Goal: Task Accomplishment & Management: Manage account settings

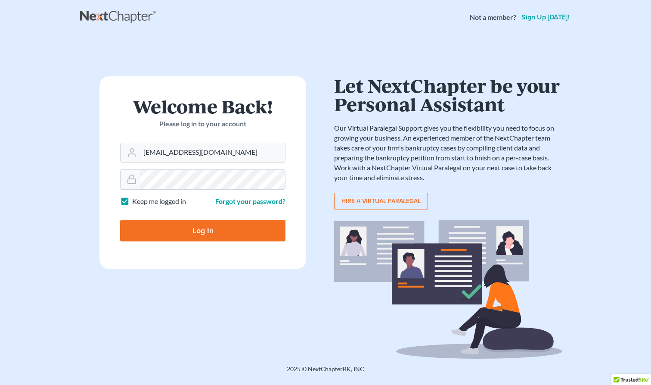
type input "[EMAIL_ADDRESS][DOMAIN_NAME]"
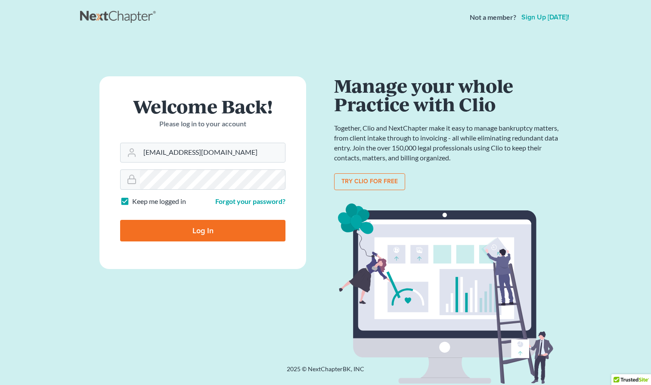
click at [192, 232] on input "Log In" at bounding box center [202, 231] width 165 height 22
type input "Thinking..."
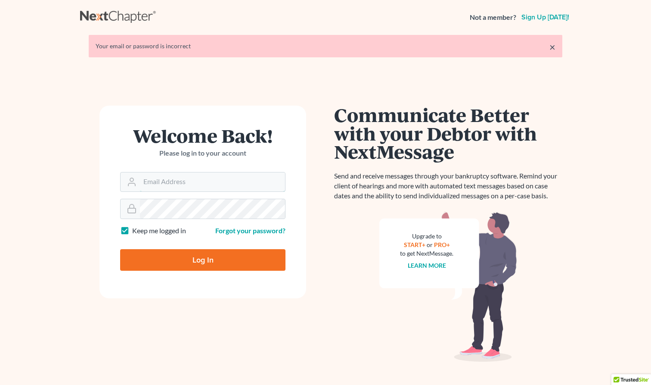
type input "[EMAIL_ADDRESS][DOMAIN_NAME]"
click at [203, 259] on input "Log In" at bounding box center [202, 260] width 165 height 22
type input "Thinking..."
type input "[EMAIL_ADDRESS][DOMAIN_NAME]"
click at [233, 257] on input "Log In" at bounding box center [202, 260] width 165 height 22
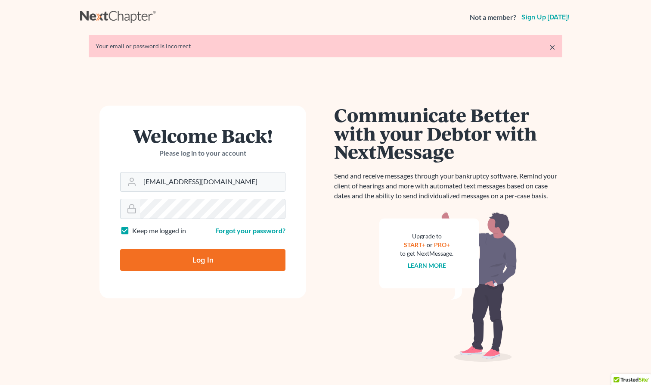
type input "Thinking..."
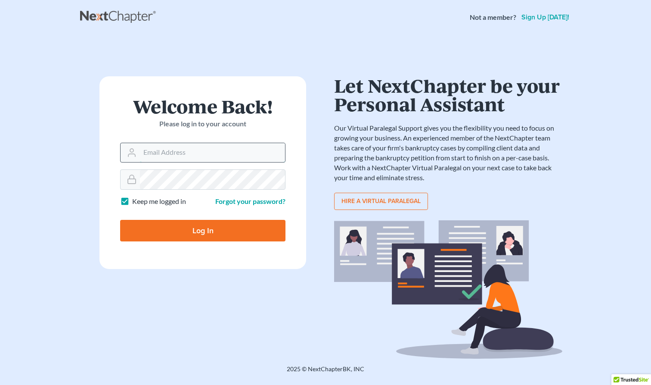
click at [150, 149] on input "Email Address" at bounding box center [212, 152] width 145 height 19
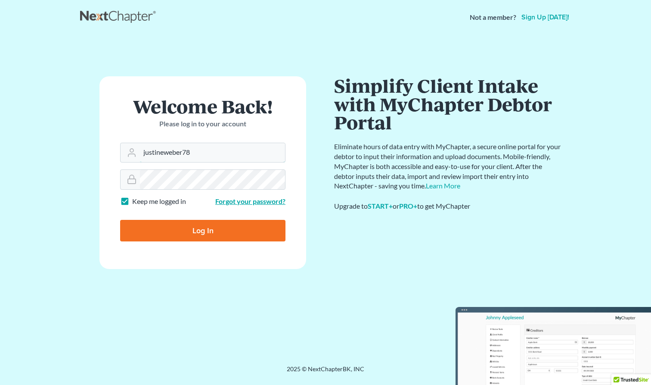
type input "justineweber78"
click at [275, 200] on link "Forgot your password?" at bounding box center [250, 201] width 70 height 8
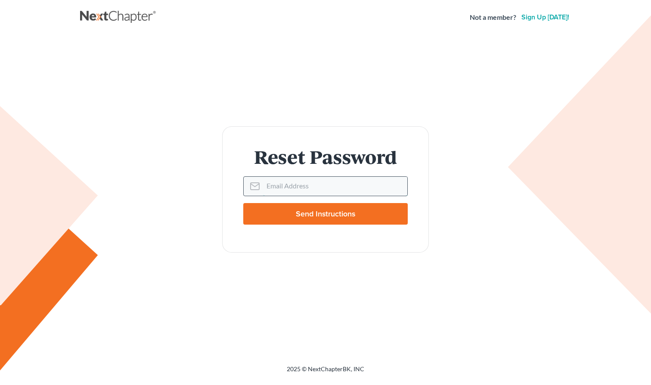
click at [270, 187] on input "Email Address" at bounding box center [335, 186] width 144 height 19
type input "[EMAIL_ADDRESS][DOMAIN_NAME]"
click at [393, 216] on input "Send Instructions" at bounding box center [325, 214] width 165 height 22
